Goal: Find specific page/section: Find specific page/section

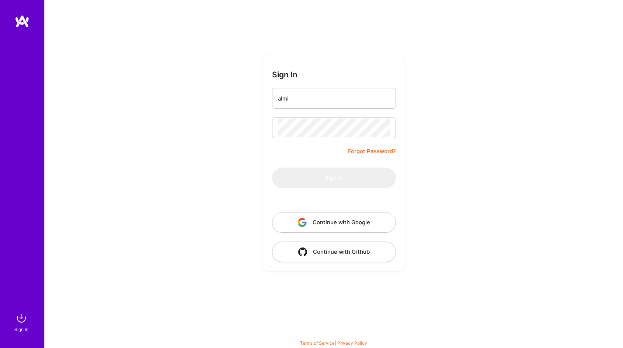
type input "almin"
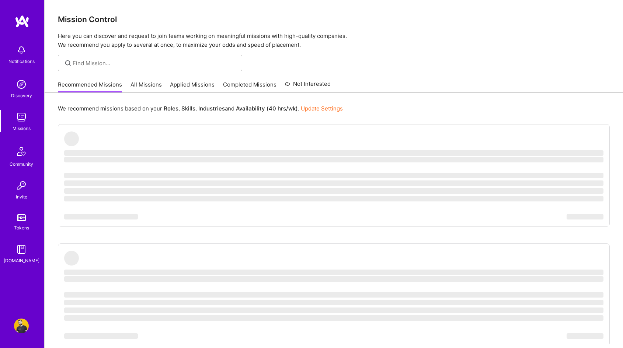
click at [187, 84] on link "Applied Missions" at bounding box center [192, 87] width 45 height 12
